Goal: Task Accomplishment & Management: Use online tool/utility

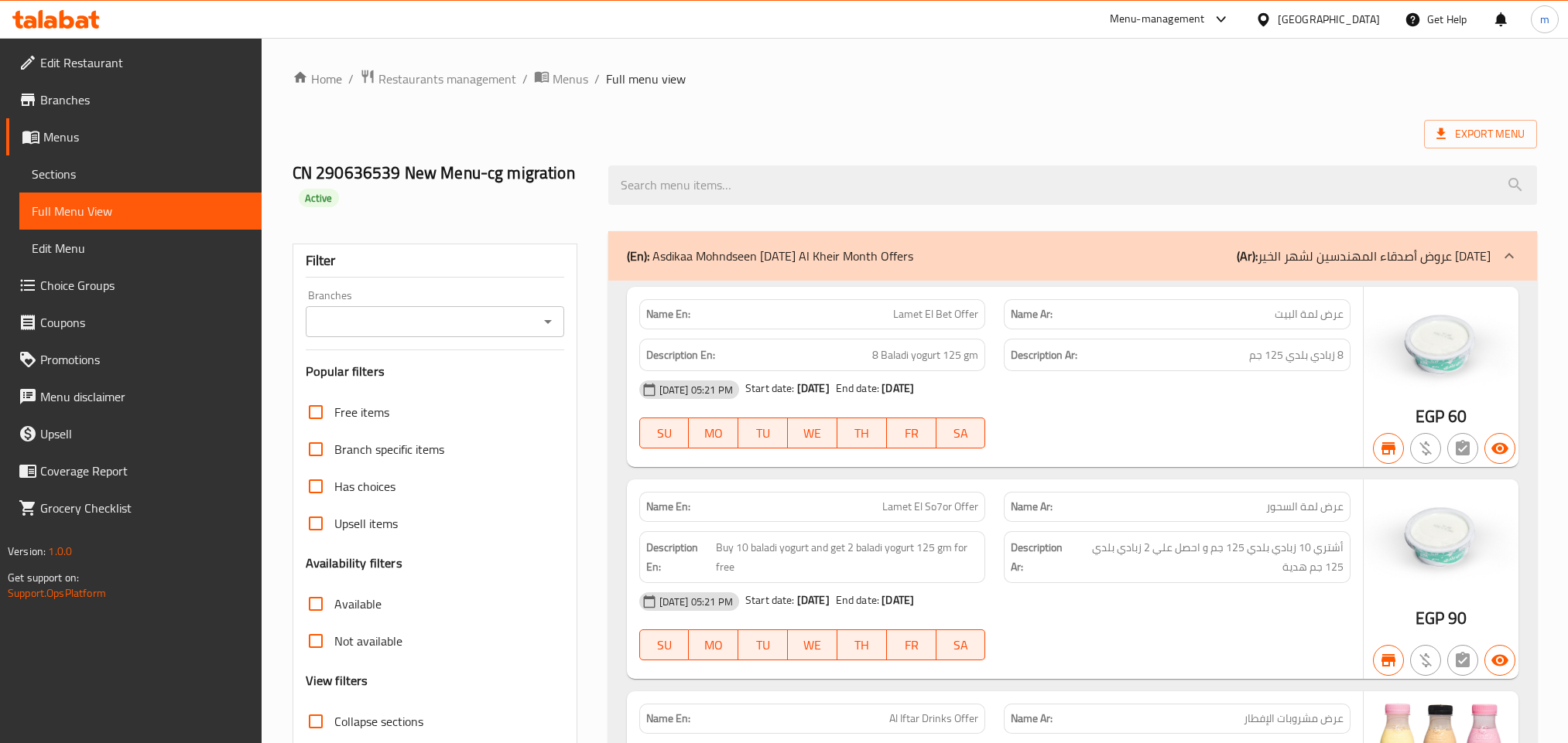
scroll to position [1508, 0]
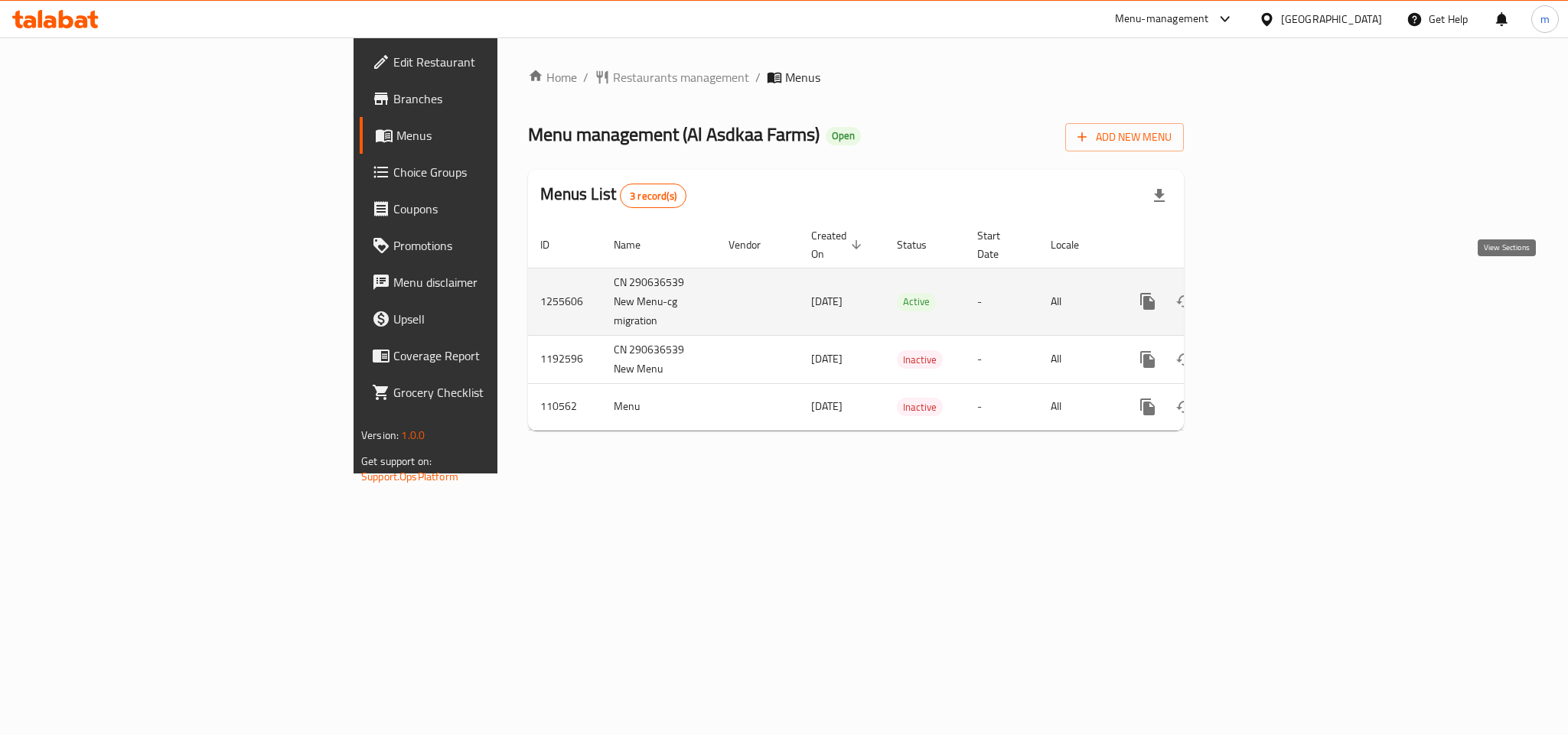
click at [1267, 292] on icon "enhanced table" at bounding box center [1258, 301] width 18 height 18
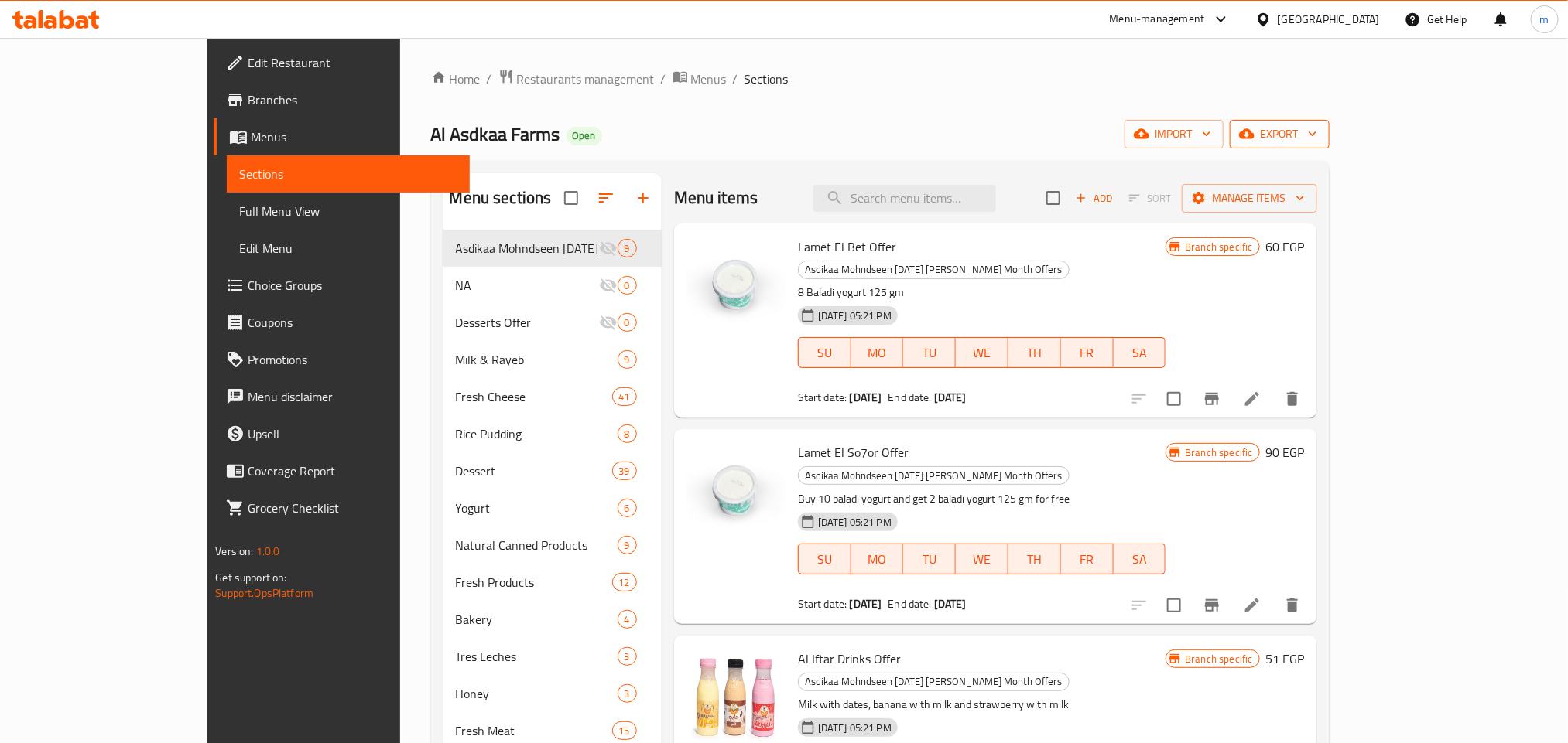
click at [1317, 134] on span "export" at bounding box center [1279, 134] width 75 height 19
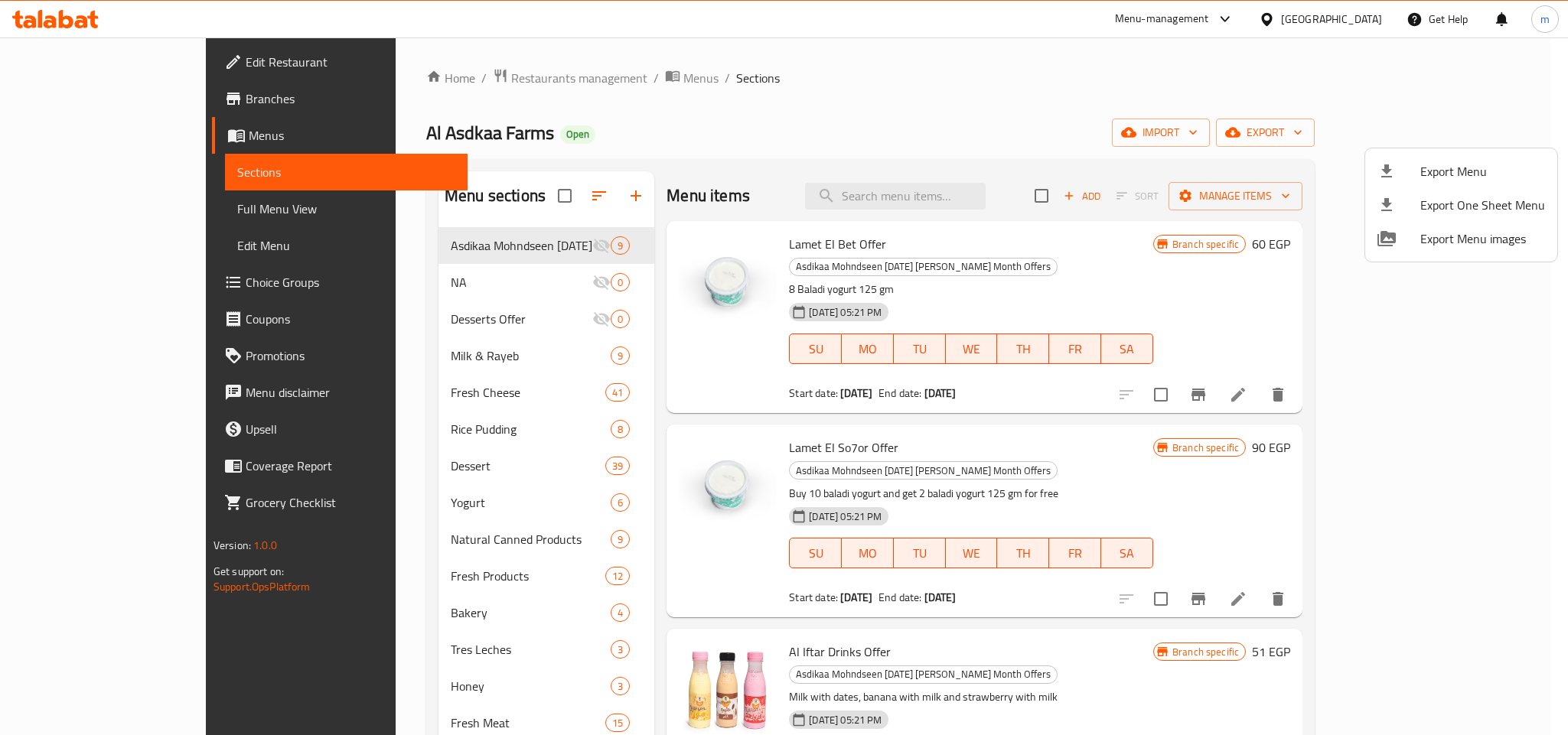
click at [1356, 137] on div at bounding box center [784, 367] width 1568 height 735
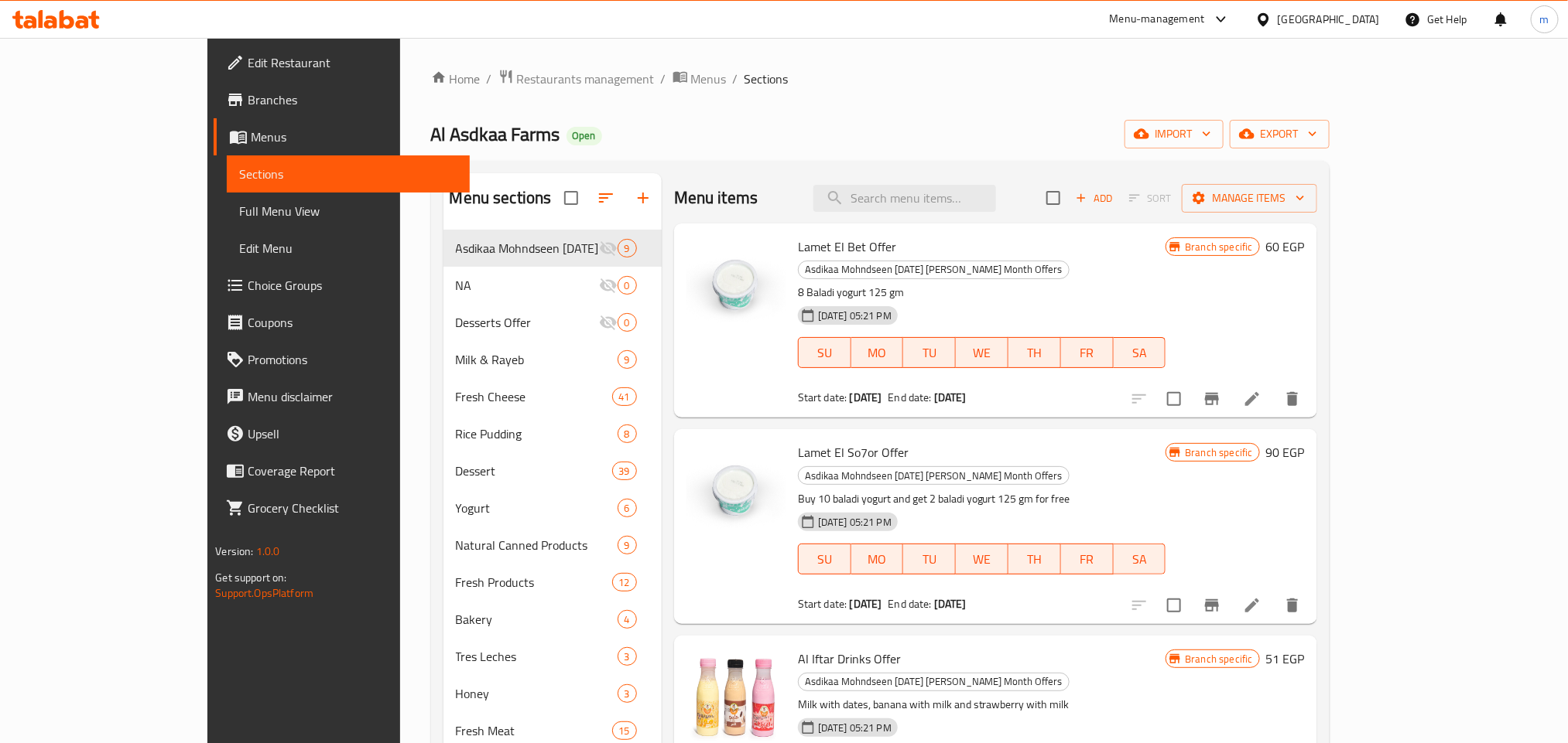
click at [1211, 138] on span "import" at bounding box center [1173, 134] width 74 height 19
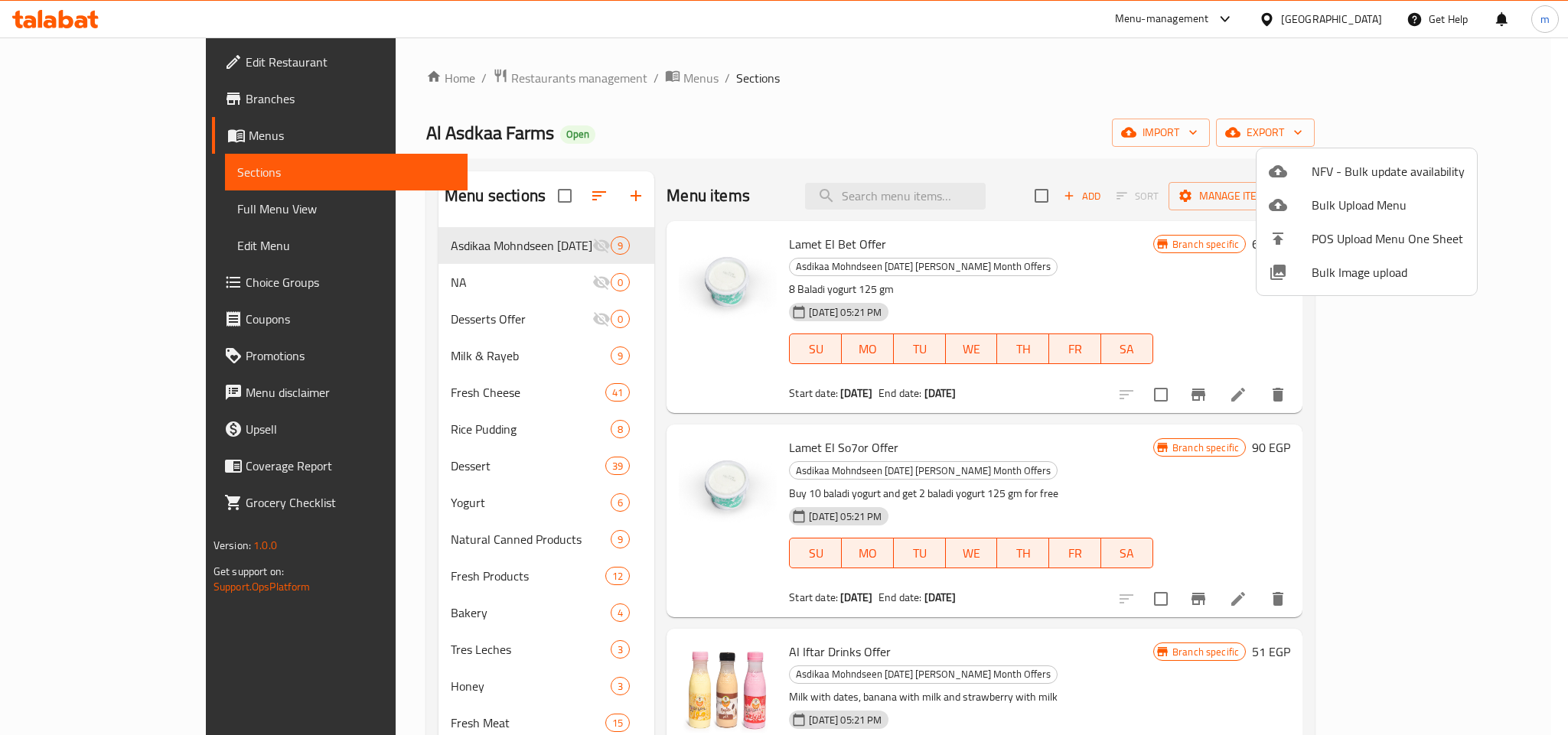
click at [1041, 106] on div at bounding box center [784, 367] width 1568 height 735
